Goal: Information Seeking & Learning: Learn about a topic

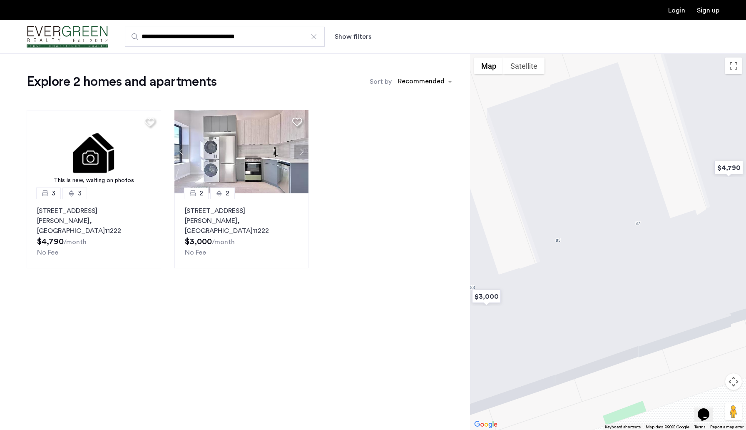
click at [313, 36] on div at bounding box center [314, 36] width 8 height 8
click at [313, 36] on input "**********" at bounding box center [225, 37] width 200 height 20
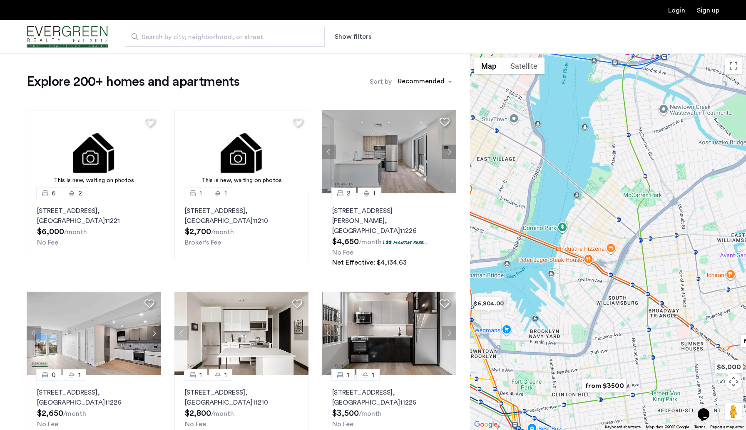
drag, startPoint x: 668, startPoint y: 292, endPoint x: 597, endPoint y: 290, distance: 71.6
click at [597, 290] on div at bounding box center [608, 241] width 276 height 376
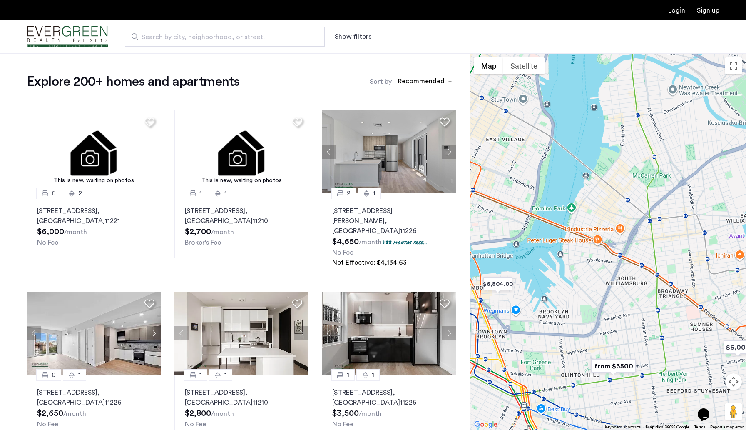
drag, startPoint x: 588, startPoint y: 316, endPoint x: 596, endPoint y: 293, distance: 24.0
click at [597, 293] on div at bounding box center [608, 241] width 276 height 376
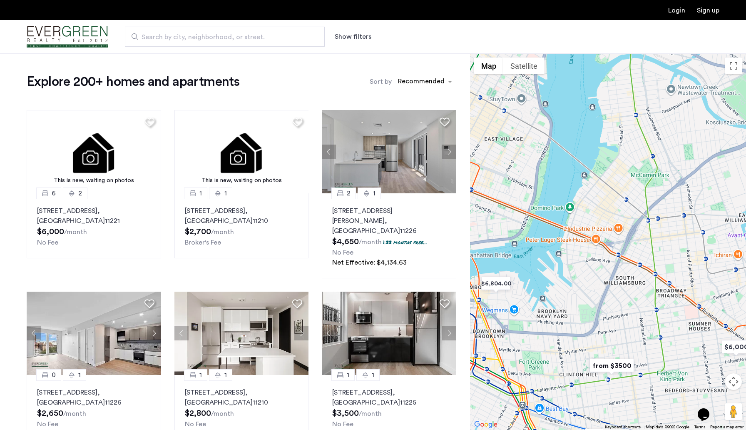
click at [615, 365] on img "from $3500" at bounding box center [611, 365] width 51 height 19
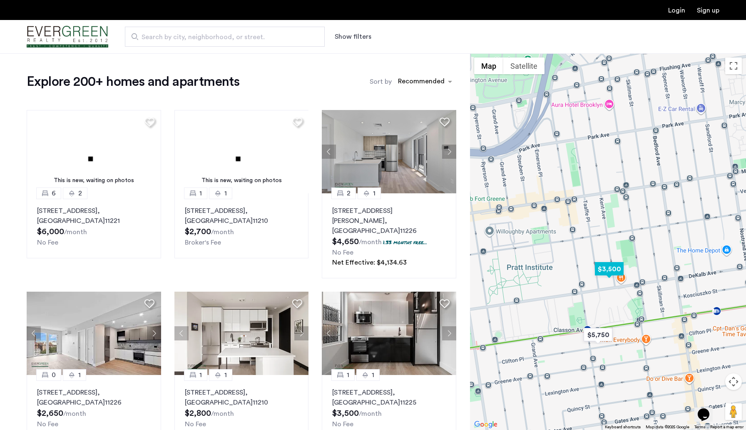
click at [607, 268] on img "$3,500" at bounding box center [609, 268] width 35 height 19
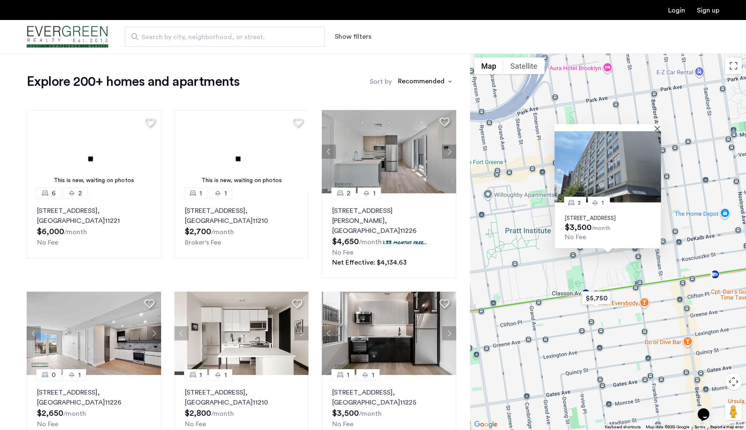
click at [592, 251] on div "2 1 [STREET_ADDRESS] $3,500 /month No Fee" at bounding box center [608, 241] width 276 height 376
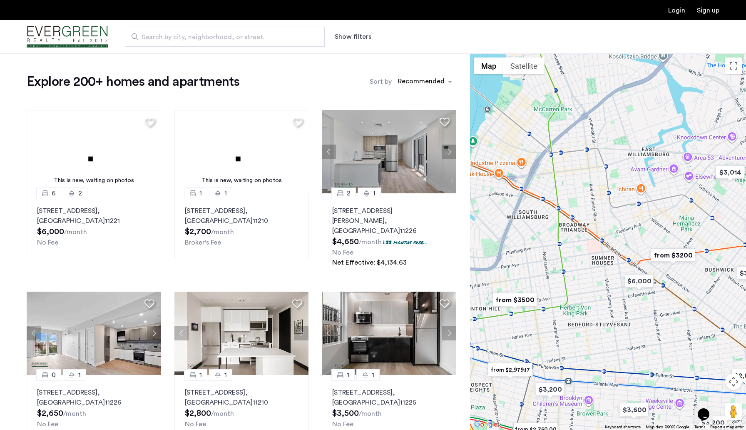
drag, startPoint x: 633, startPoint y: 225, endPoint x: 552, endPoint y: 264, distance: 89.9
click at [552, 264] on div at bounding box center [608, 241] width 276 height 376
click at [662, 256] on img "from $3200" at bounding box center [672, 255] width 51 height 19
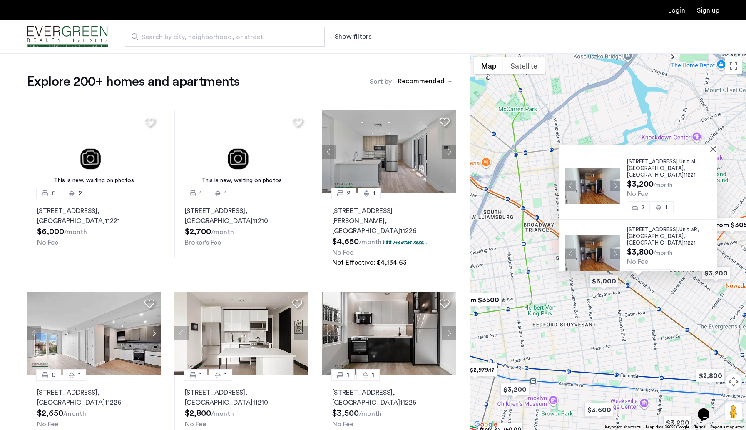
click at [639, 165] on span "[GEOGRAPHIC_DATA]" at bounding box center [655, 167] width 57 height 5
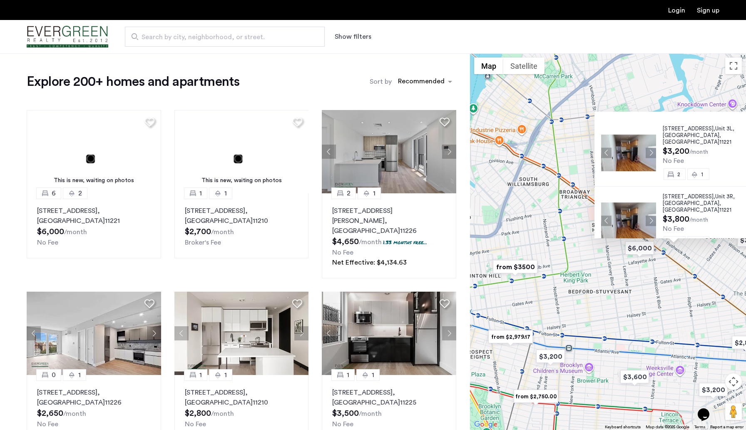
drag, startPoint x: 507, startPoint y: 235, endPoint x: 542, endPoint y: 200, distance: 49.5
click at [542, 200] on div "[STREET_ADDRESS] $3,200 /month No Fee 2 1 [STREET_ADDRESS] $3,800 /month No Fee…" at bounding box center [608, 241] width 276 height 376
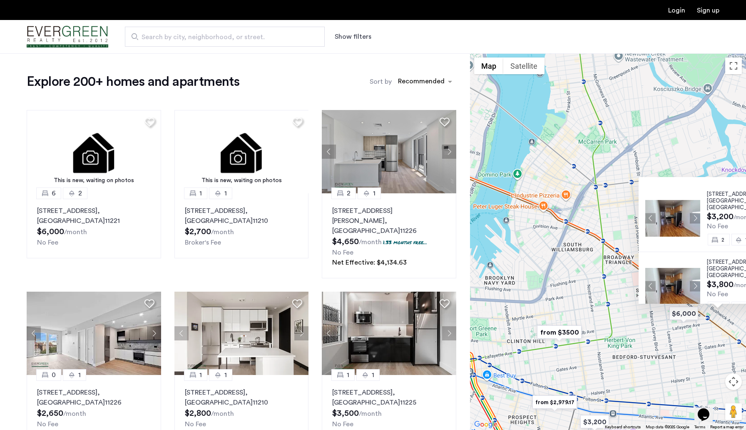
drag, startPoint x: 523, startPoint y: 177, endPoint x: 564, endPoint y: 248, distance: 82.0
click at [569, 248] on div "[STREET_ADDRESS] $3,200 /month No Fee 2 1 [STREET_ADDRESS] $3,800 /month No Fee…" at bounding box center [608, 241] width 276 height 376
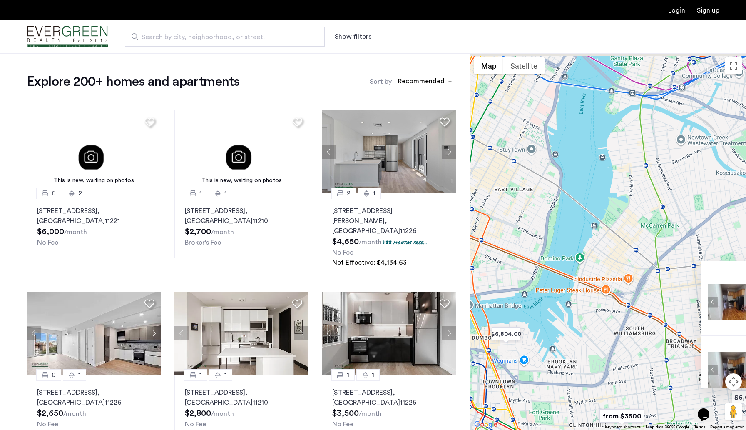
drag, startPoint x: 551, startPoint y: 197, endPoint x: 608, endPoint y: 273, distance: 94.8
click at [613, 276] on div "[STREET_ADDRESS] $3,200 /month No Fee 2 1 [STREET_ADDRESS] $3,800 /month No Fee…" at bounding box center [608, 241] width 276 height 376
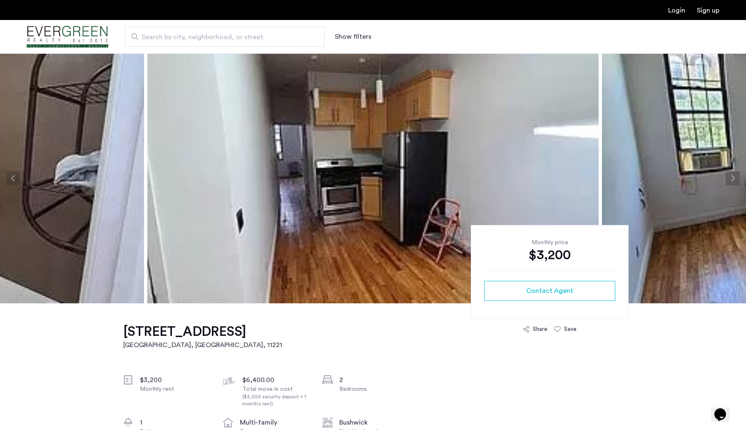
click at [733, 179] on button "Next apartment" at bounding box center [733, 178] width 14 height 14
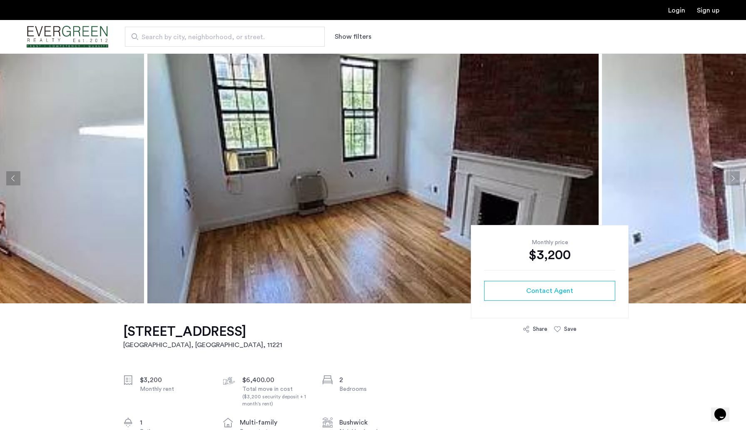
click at [733, 179] on button "Next apartment" at bounding box center [733, 178] width 14 height 14
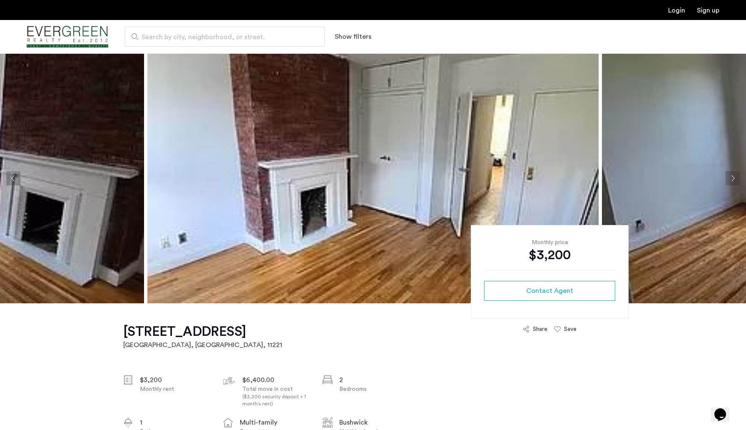
click at [733, 179] on button "Next apartment" at bounding box center [733, 178] width 14 height 14
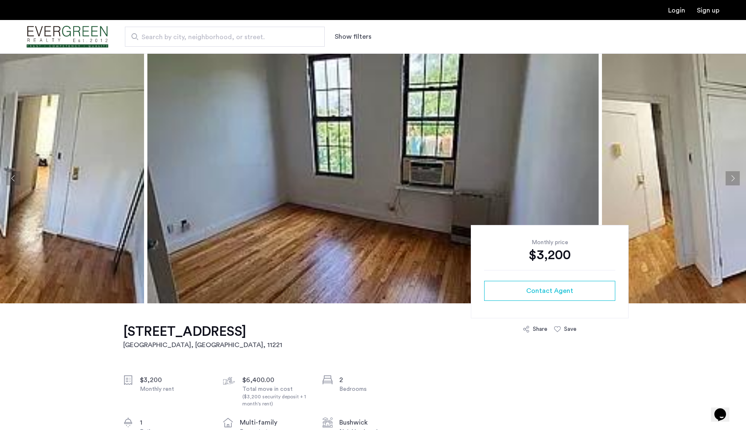
click at [733, 179] on button "Next apartment" at bounding box center [733, 178] width 14 height 14
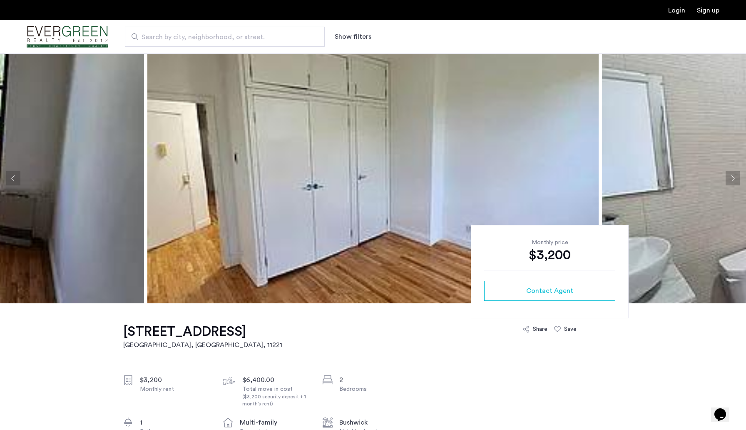
click at [733, 179] on button "Next apartment" at bounding box center [733, 178] width 14 height 14
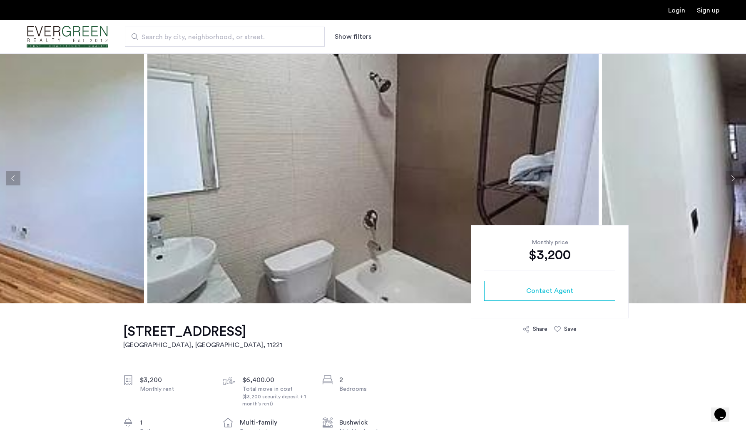
click at [733, 179] on button "Next apartment" at bounding box center [733, 178] width 14 height 14
